Goal: Task Accomplishment & Management: Use online tool/utility

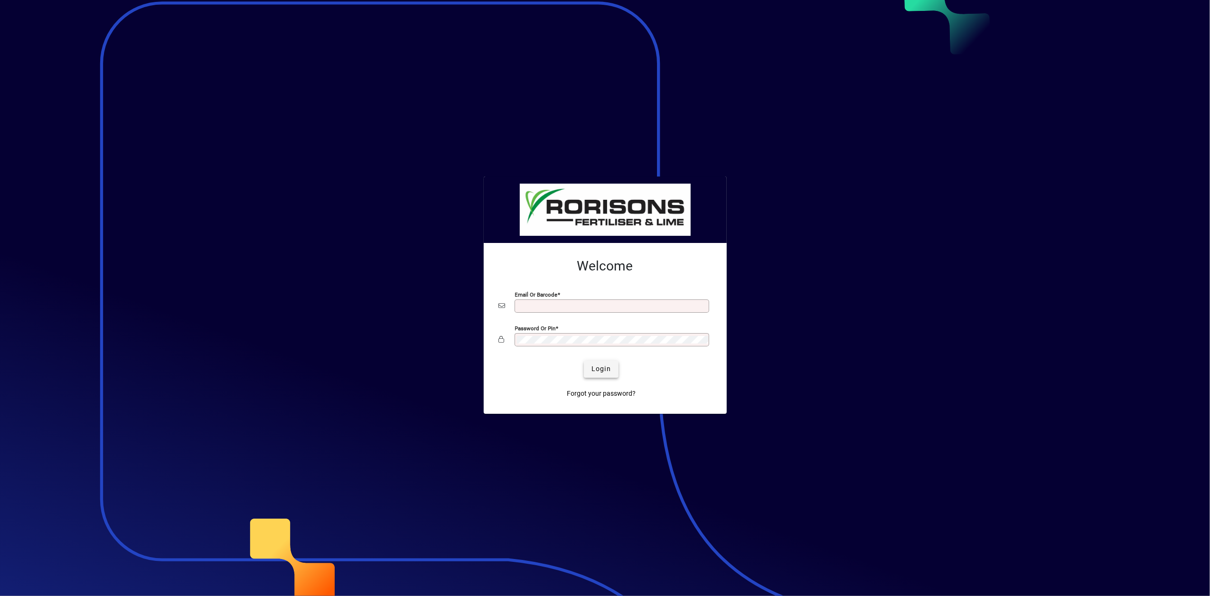
type input "**********"
click at [596, 365] on span "Login" at bounding box center [601, 369] width 19 height 10
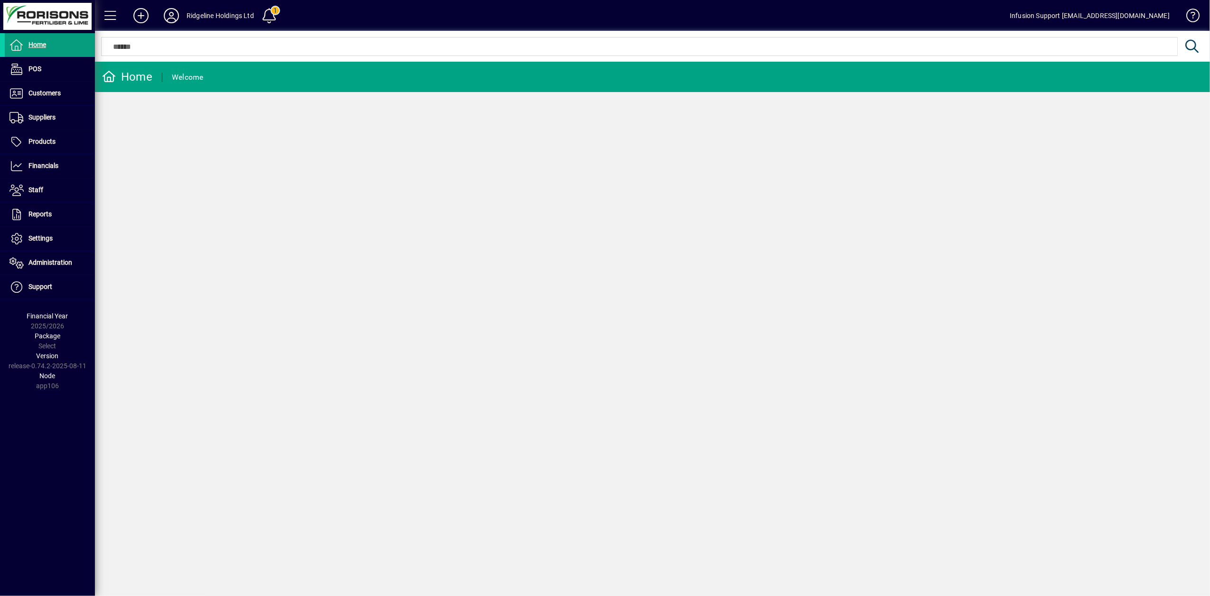
click at [175, 16] on icon at bounding box center [171, 15] width 19 height 15
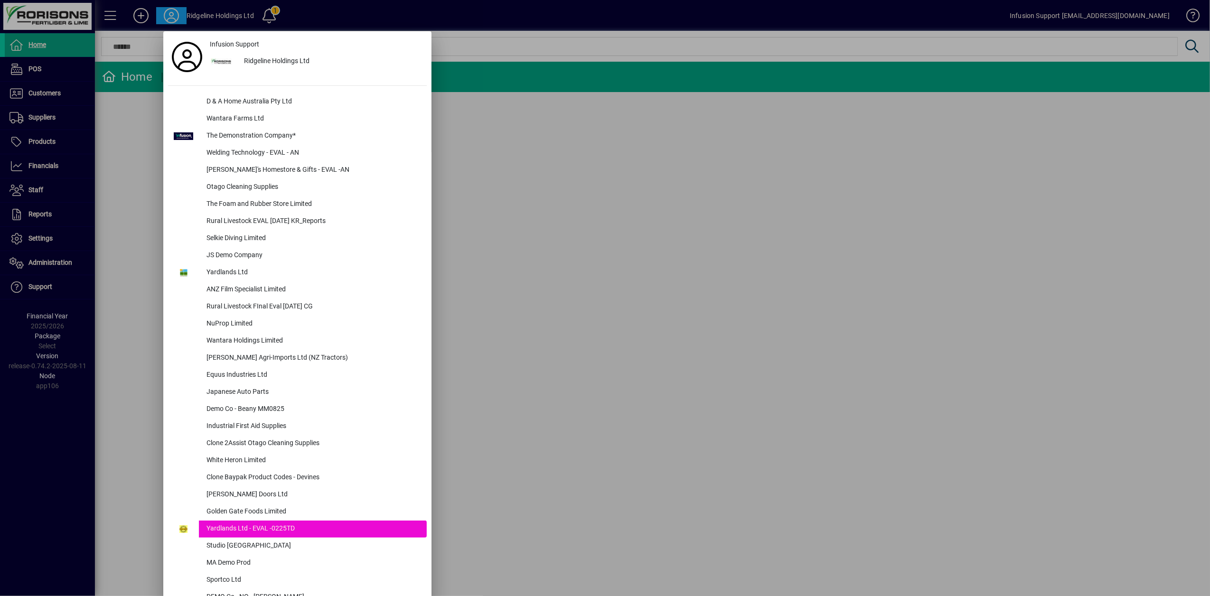
click at [547, 412] on div at bounding box center [605, 298] width 1210 height 596
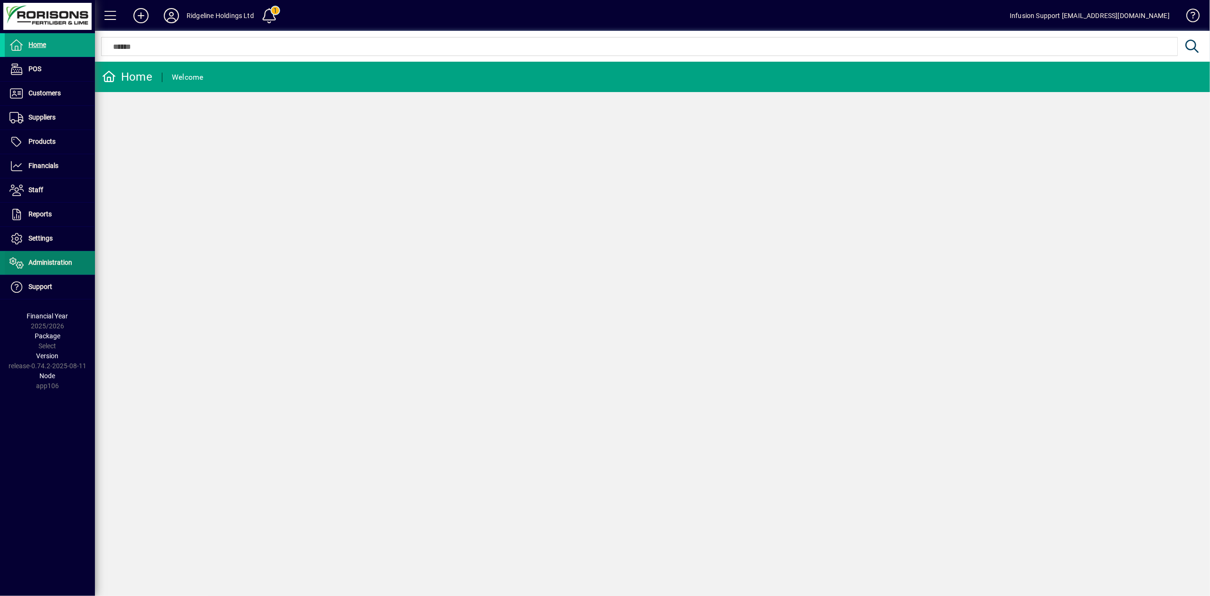
click at [32, 266] on span "Administration" at bounding box center [50, 263] width 44 height 8
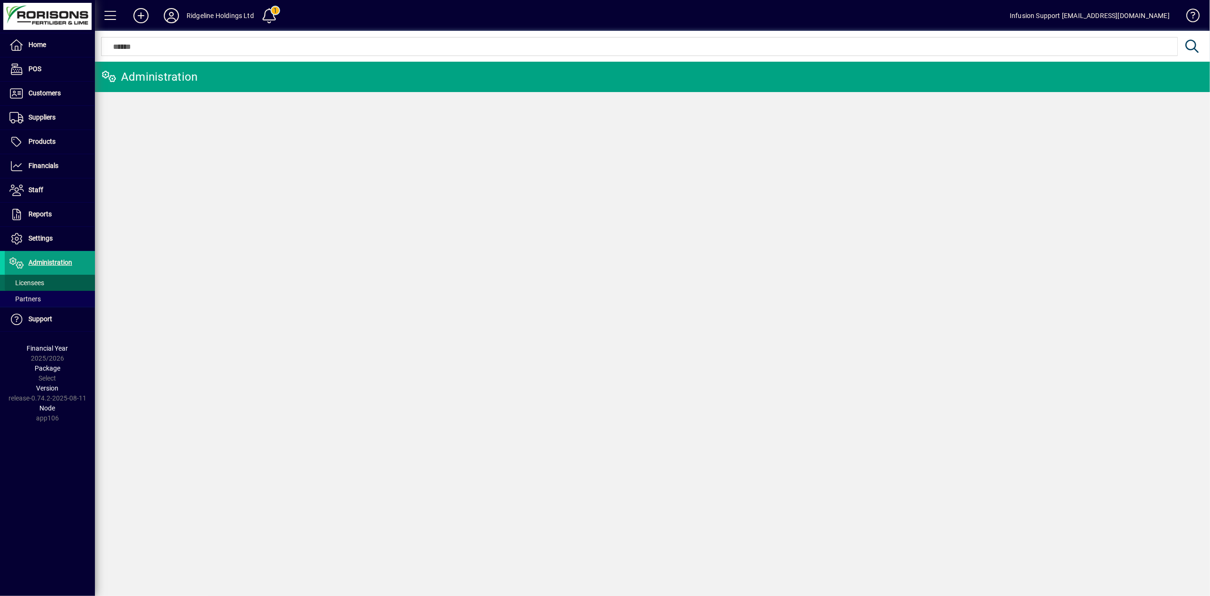
click at [35, 285] on span "Licensees" at bounding box center [26, 283] width 35 height 8
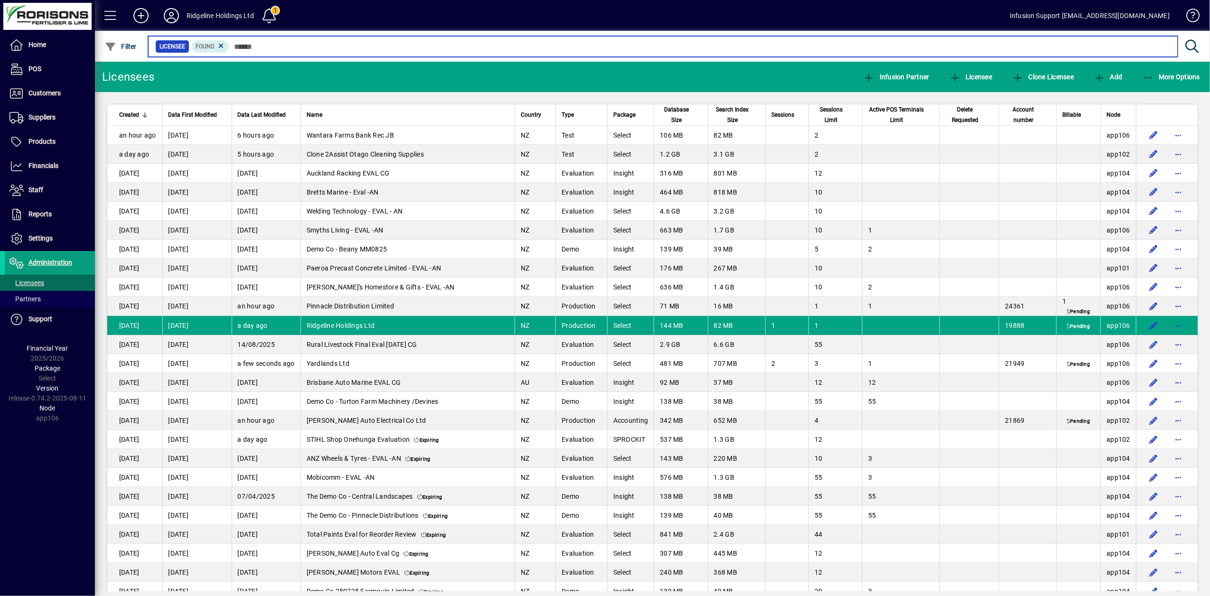
click at [247, 48] on input "text" at bounding box center [699, 46] width 941 height 13
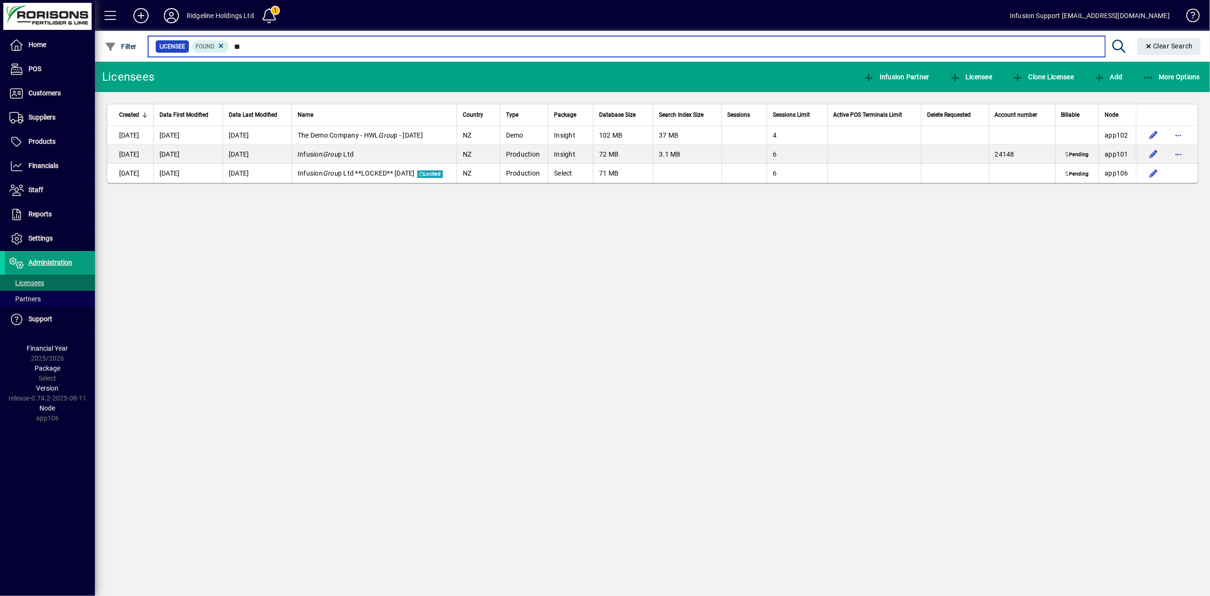
type input "*"
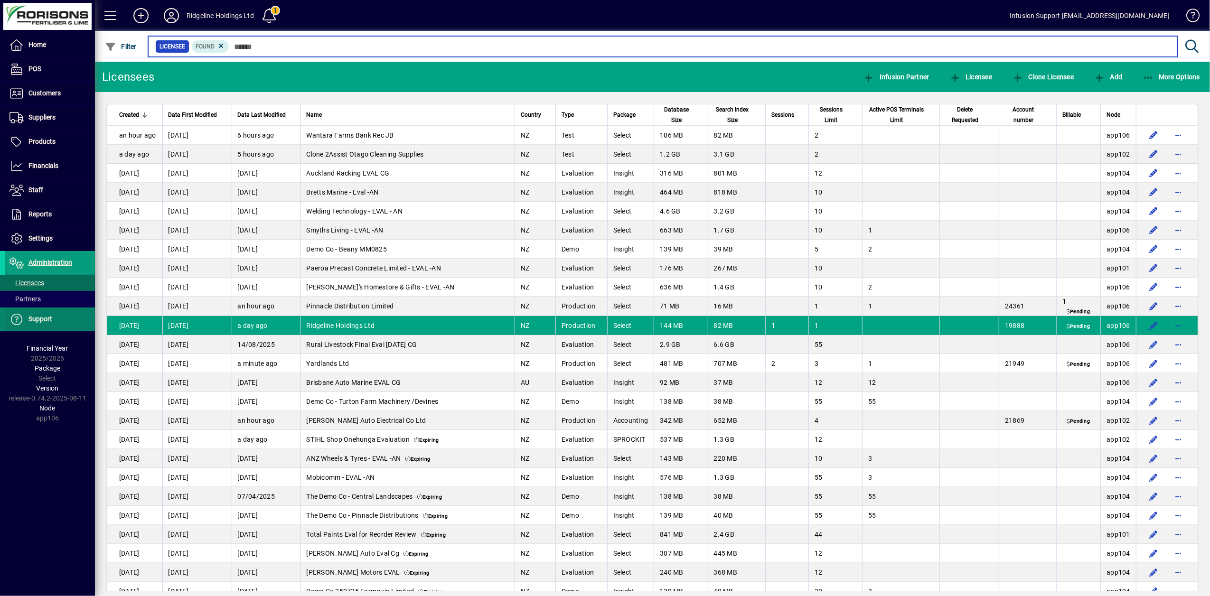
scroll to position [84, 0]
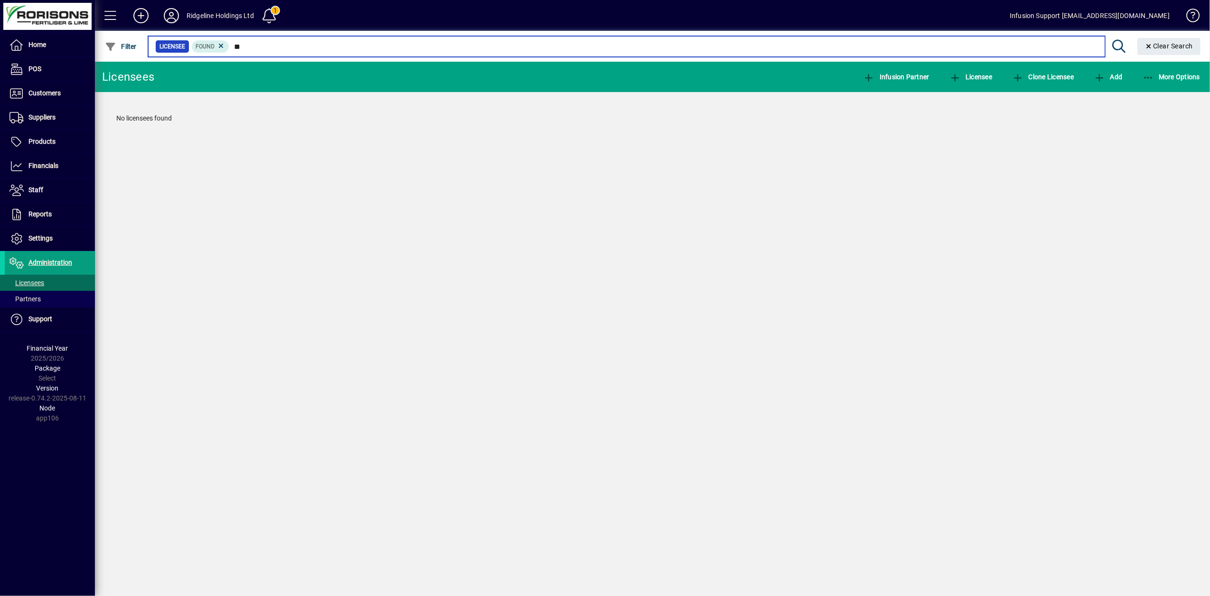
type input "*"
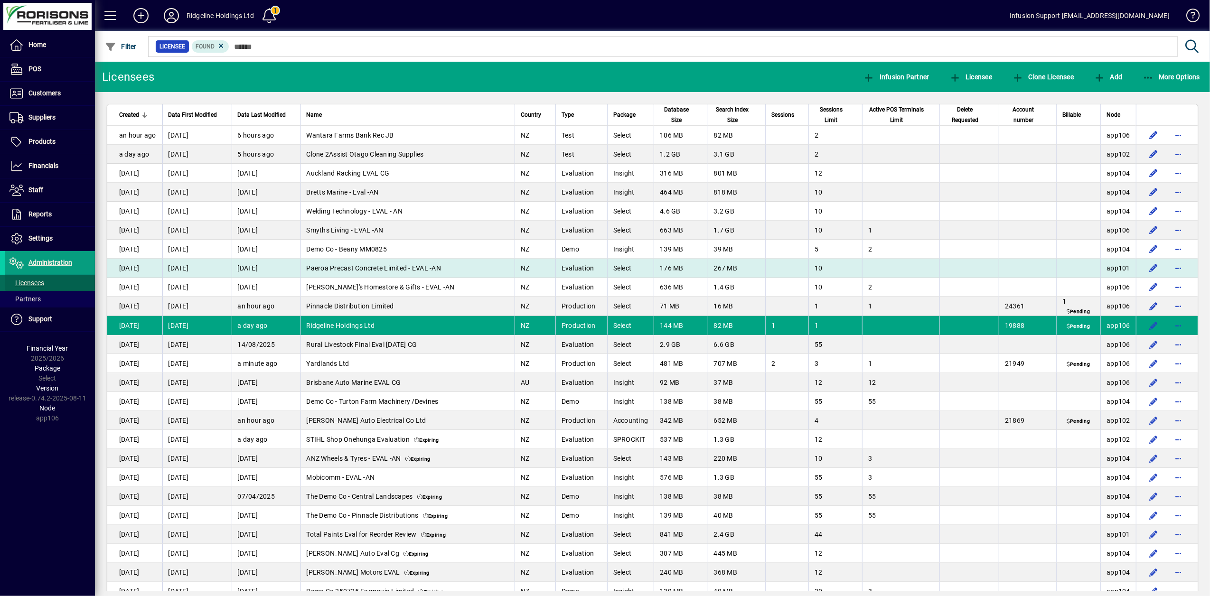
drag, startPoint x: 17, startPoint y: 285, endPoint x: 107, endPoint y: 276, distance: 90.1
click at [18, 285] on span "Licensees" at bounding box center [26, 283] width 35 height 8
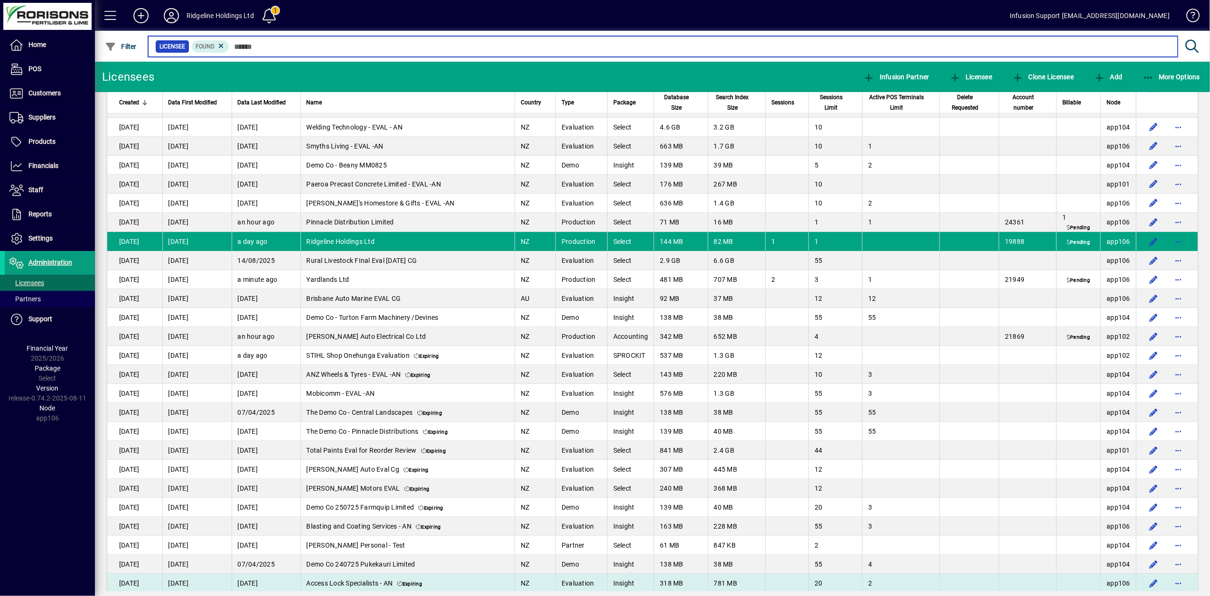
scroll to position [253, 0]
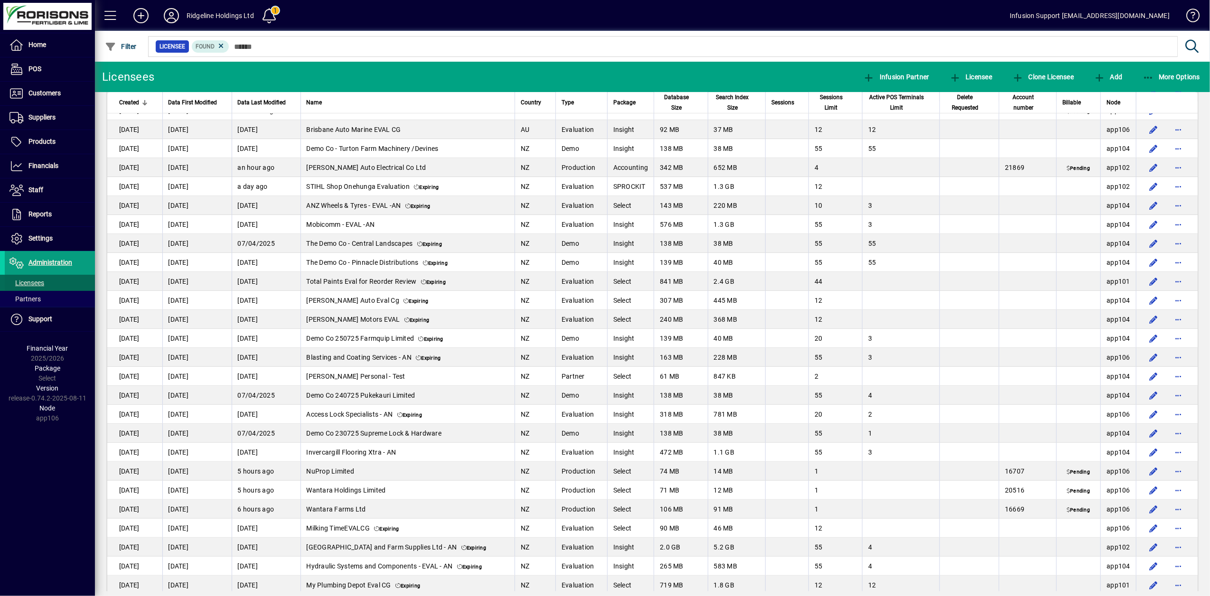
click at [37, 281] on span "Licensees" at bounding box center [26, 283] width 35 height 8
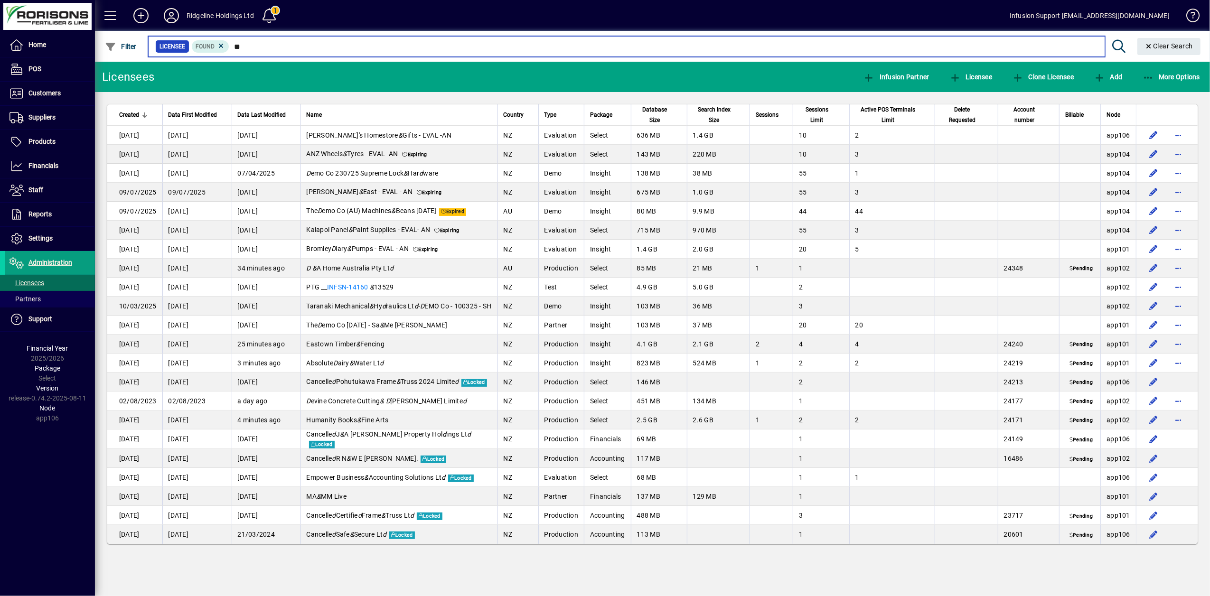
type input "*"
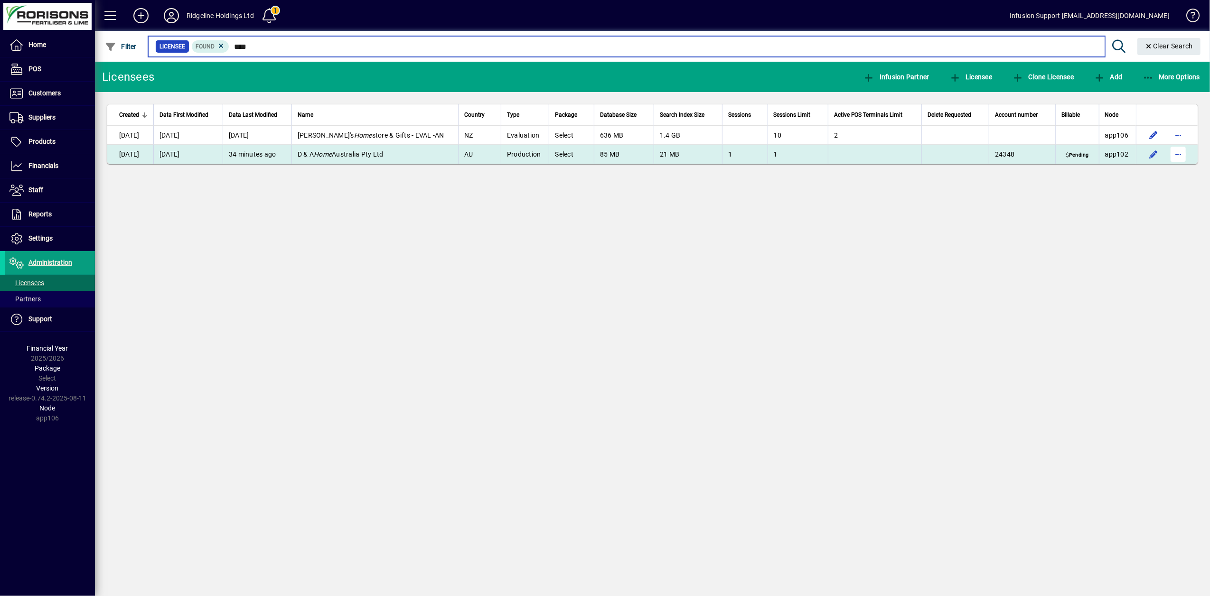
type input "****"
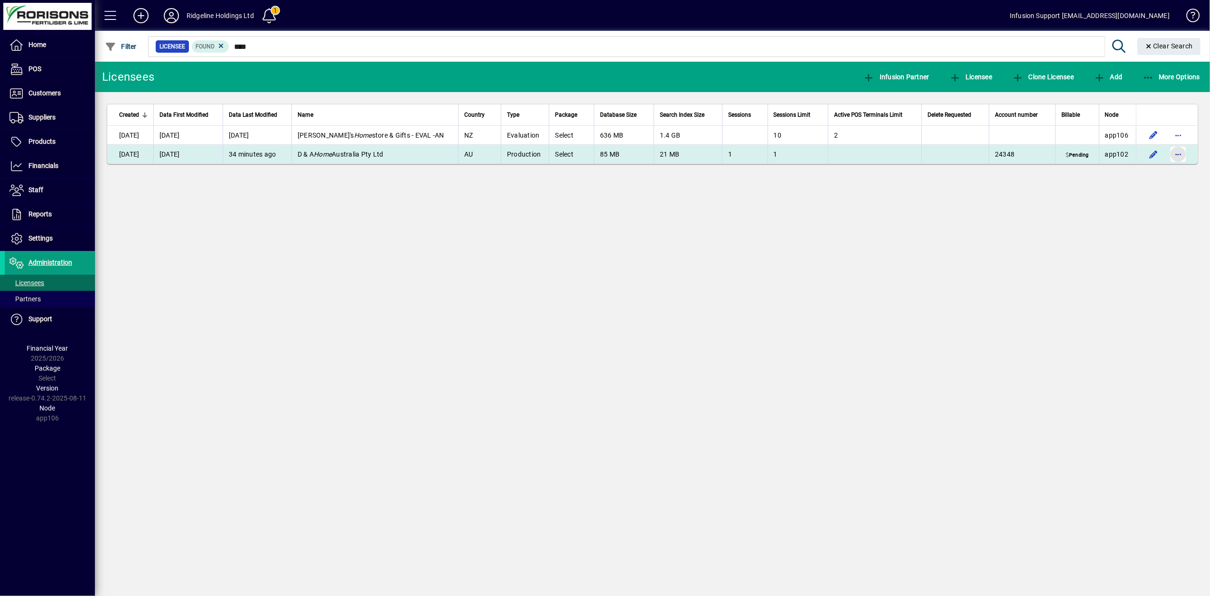
click at [1176, 155] on span "button" at bounding box center [1178, 154] width 23 height 23
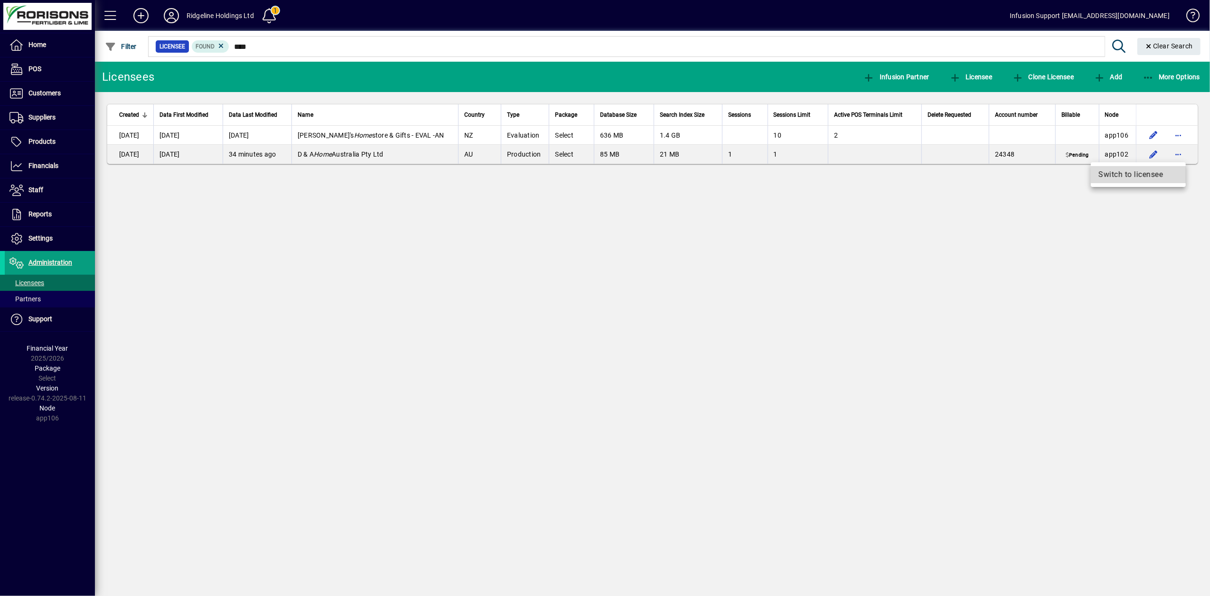
click at [1140, 175] on span "Switch to licensee" at bounding box center [1139, 174] width 80 height 11
